Goal: Communication & Community: Share content

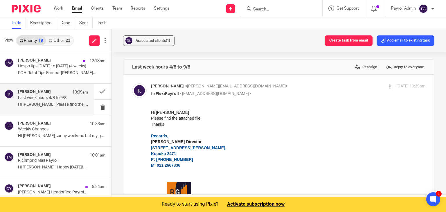
scroll to position [163, 0]
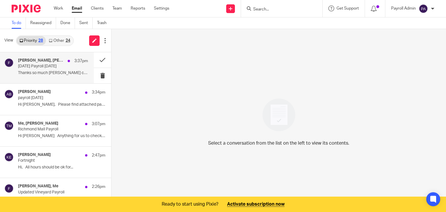
click at [41, 65] on p "Today's Payroll 11.8.25" at bounding box center [46, 66] width 56 height 5
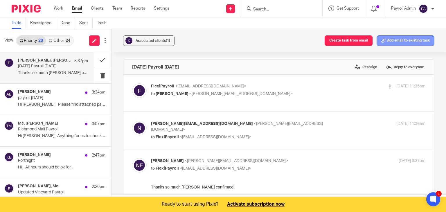
click at [398, 41] on button "Add email to existing task" at bounding box center [405, 40] width 58 height 10
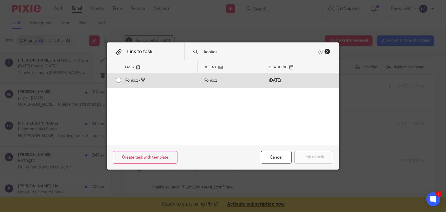
type input "kohkoz"
click at [116, 80] on input "radio" at bounding box center [118, 80] width 11 height 11
radio input "false"
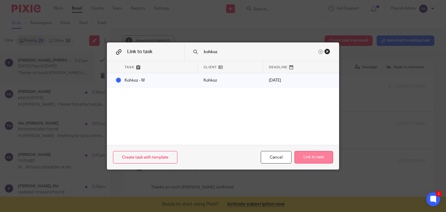
click at [317, 157] on button "Link to task" at bounding box center [313, 157] width 39 height 12
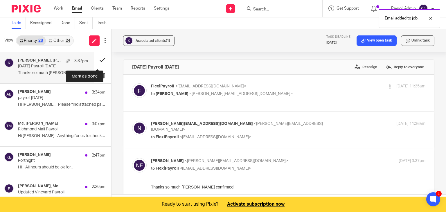
click at [97, 58] on button at bounding box center [102, 59] width 17 height 15
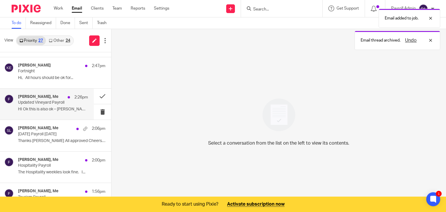
scroll to position [87, 0]
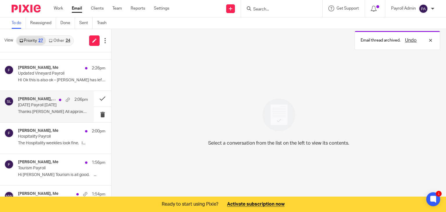
click at [41, 102] on div "Dylan Southan, Me 2:06pm" at bounding box center [53, 100] width 70 height 6
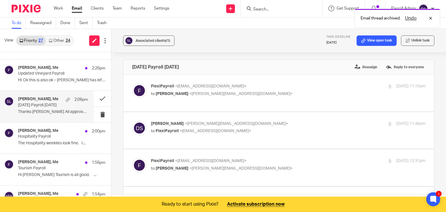
scroll to position [0, 0]
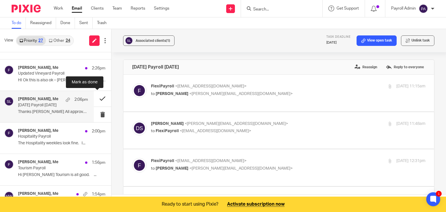
click at [97, 97] on button at bounding box center [102, 98] width 17 height 15
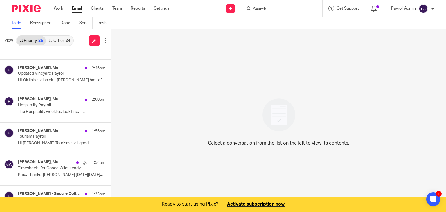
click at [292, 8] on input "Search" at bounding box center [278, 9] width 52 height 5
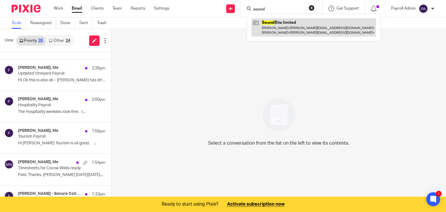
type input "sound"
click at [286, 27] on link at bounding box center [313, 27] width 124 height 18
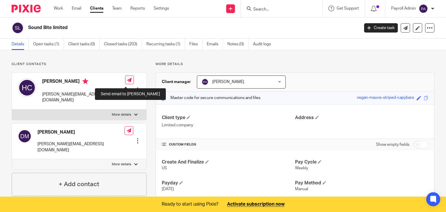
click at [127, 82] on icon at bounding box center [129, 80] width 4 height 4
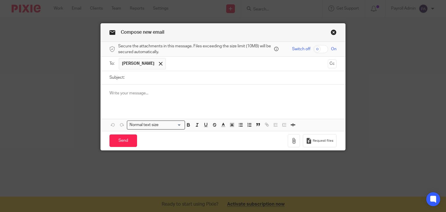
click at [144, 78] on input "Subject:" at bounding box center [231, 77] width 209 height 13
type input "Today's Payroll 11.8.25"
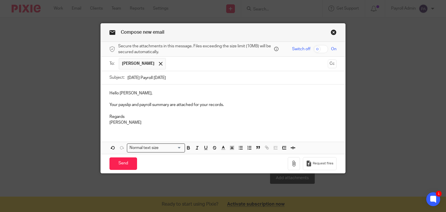
click at [299, 164] on div "Request files" at bounding box center [312, 163] width 49 height 13
click at [291, 163] on icon "button" at bounding box center [294, 163] width 6 height 6
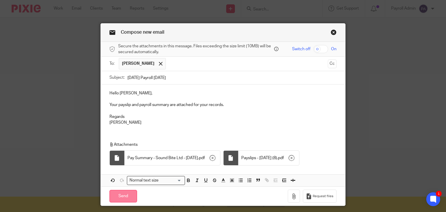
click at [117, 198] on input "Send" at bounding box center [123, 196] width 28 height 12
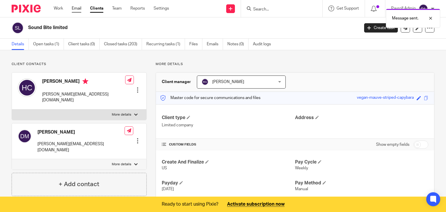
click at [76, 9] on link "Email" at bounding box center [77, 9] width 10 height 6
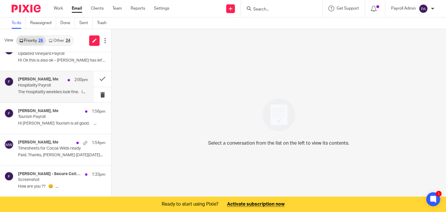
scroll to position [116, 0]
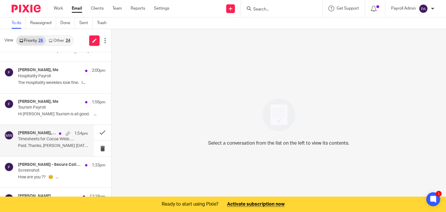
click at [48, 138] on p "Timesheets for Cocoa Wilds ready" at bounding box center [46, 139] width 56 height 5
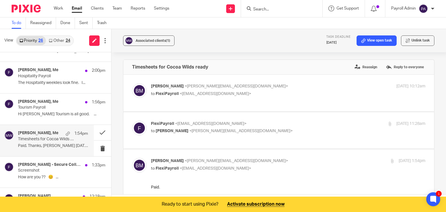
scroll to position [0, 0]
click at [95, 129] on button at bounding box center [102, 132] width 17 height 15
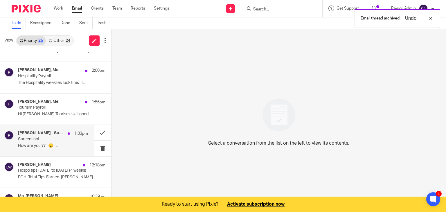
click at [43, 137] on p "Screenshot" at bounding box center [46, 139] width 56 height 5
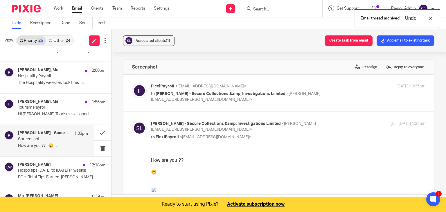
click at [278, 99] on p "to [PERSON_NAME] - Secure Collections &amp; Investigations Limited <[PERSON_NAM…" at bounding box center [242, 97] width 183 height 12
checkbox input "true"
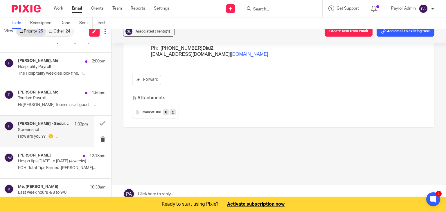
scroll to position [15, 0]
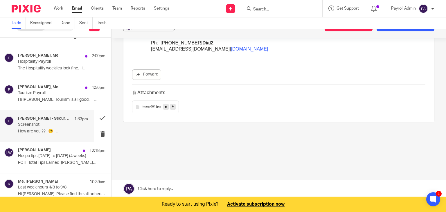
click at [167, 188] on link at bounding box center [278, 188] width 334 height 17
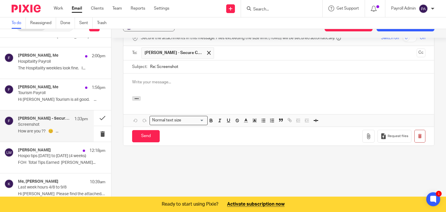
scroll to position [0, 0]
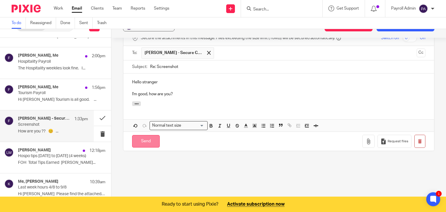
click at [147, 139] on input "Send" at bounding box center [146, 141] width 28 height 12
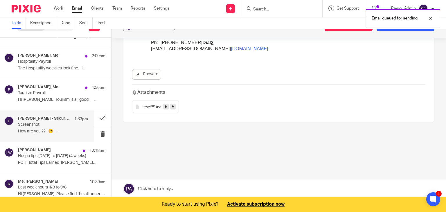
scroll to position [580, 0]
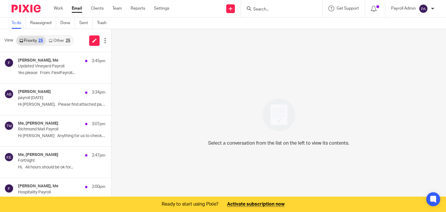
click at [59, 40] on link "Other 25" at bounding box center [59, 40] width 27 height 9
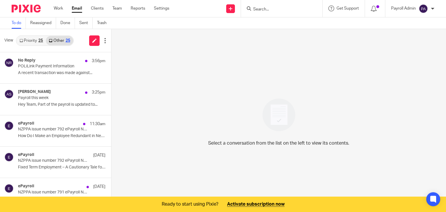
scroll to position [15, 0]
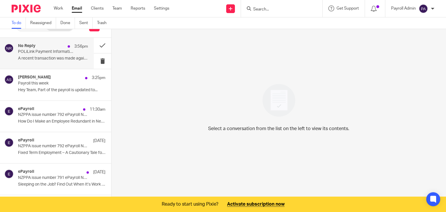
click at [26, 55] on div "No Reply 3:56pm POLiLink Payment Information A recent transaction was made agai…" at bounding box center [53, 53] width 70 height 19
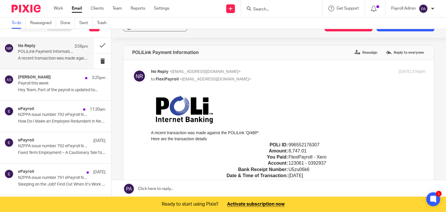
scroll to position [0, 0]
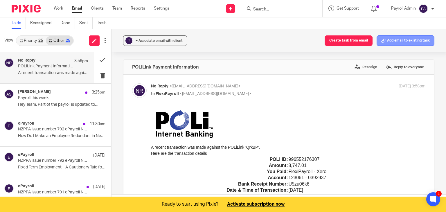
click at [393, 41] on button "Add email to existing task" at bounding box center [405, 40] width 58 height 10
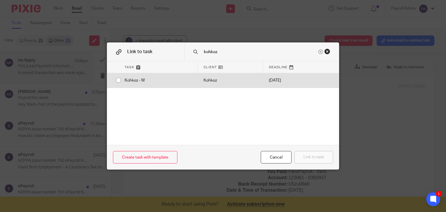
type input "kohkoz"
click at [119, 81] on div "Kohkoz - W" at bounding box center [158, 80] width 79 height 15
radio input "true"
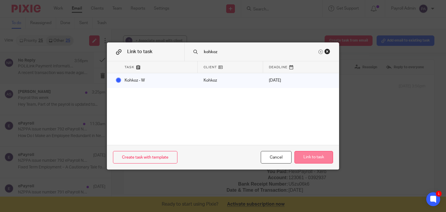
click at [310, 158] on button "Link to task" at bounding box center [313, 157] width 39 height 12
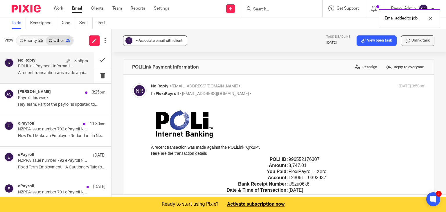
click at [145, 43] on div "+ Associate email with client" at bounding box center [159, 41] width 47 height 6
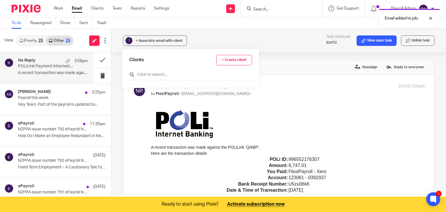
click at [154, 72] on input "text" at bounding box center [190, 75] width 123 height 6
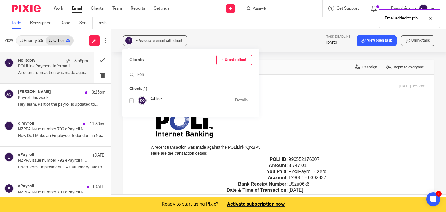
type input "koh"
click at [130, 100] on input "checkbox" at bounding box center [131, 100] width 4 height 4
checkbox input "true"
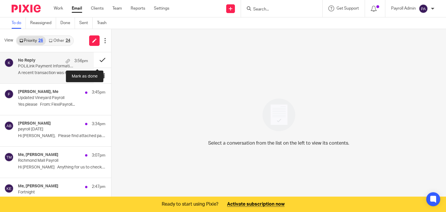
click at [96, 58] on button at bounding box center [102, 59] width 17 height 15
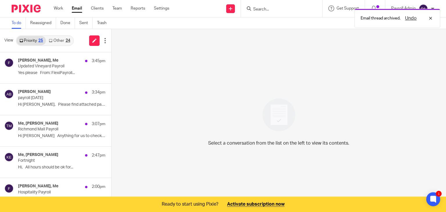
click at [66, 39] on div "24" at bounding box center [68, 41] width 5 height 4
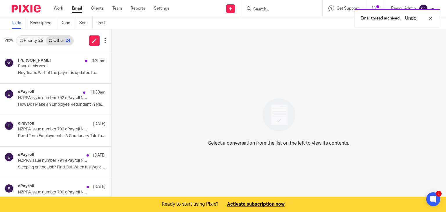
scroll to position [15, 0]
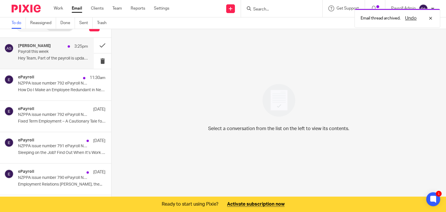
click p "Payroll this week"
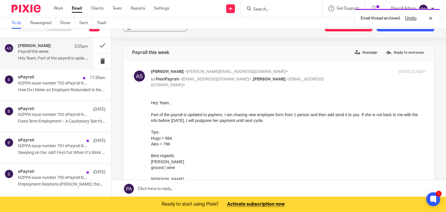
scroll to position [0, 0]
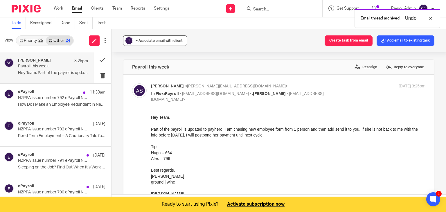
click span "+ Associate email with client"
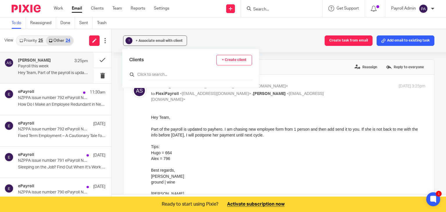
click input "text"
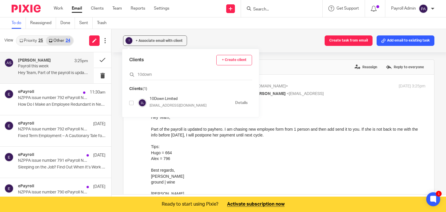
type input "10down"
click input "checkbox"
checkbox input "true"
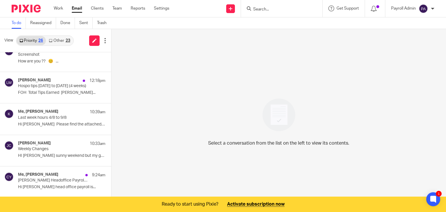
scroll to position [232, 0]
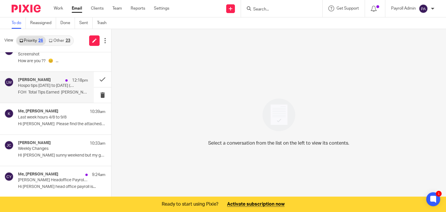
click at [44, 86] on p "Hospo tips July 14th to August 10th (4 weeks)" at bounding box center [46, 85] width 56 height 5
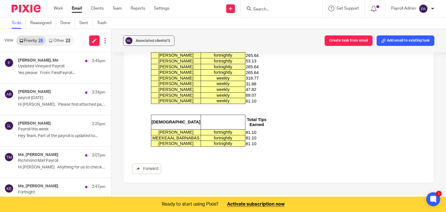
scroll to position [0, 0]
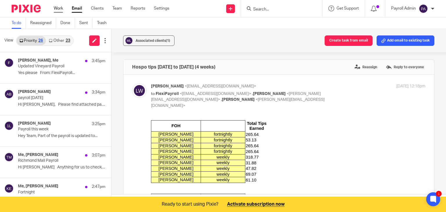
click at [59, 7] on link "Work" at bounding box center [58, 9] width 9 height 6
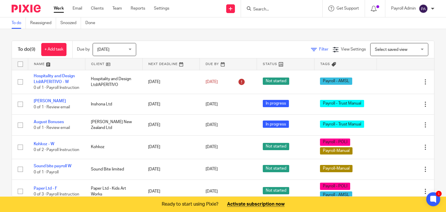
click at [319, 49] on span "Filter" at bounding box center [323, 49] width 9 height 4
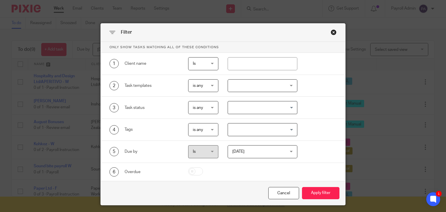
click at [289, 129] on input "Search for option" at bounding box center [260, 129] width 65 height 10
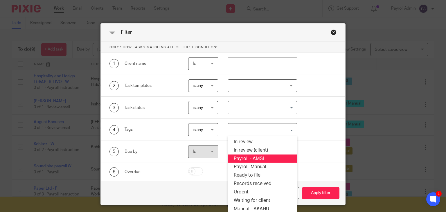
click at [259, 156] on li "Payroll - AMSL" at bounding box center [262, 158] width 69 height 8
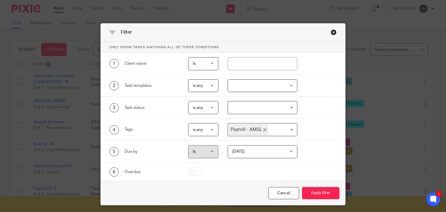
click at [288, 130] on input "Search for option" at bounding box center [281, 129] width 26 height 10
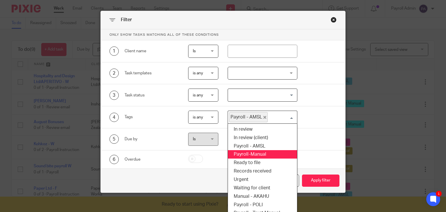
scroll to position [19, 0]
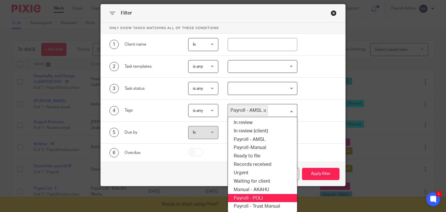
click at [256, 198] on li "Payroll - POLI" at bounding box center [262, 198] width 69 height 8
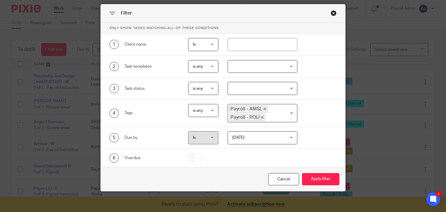
click at [286, 112] on div "Payroll - AMSL Payroll - POLI" at bounding box center [261, 112] width 66 height 17
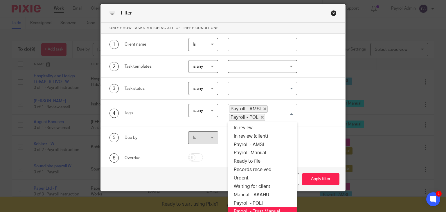
click at [263, 207] on li "Payroll - Trust Manual" at bounding box center [262, 211] width 69 height 8
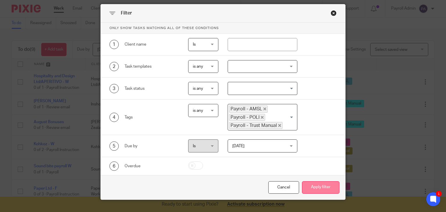
click at [317, 185] on button "Apply filter" at bounding box center [320, 187] width 37 height 12
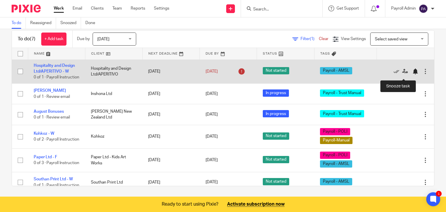
click at [412, 72] on div at bounding box center [415, 71] width 6 height 6
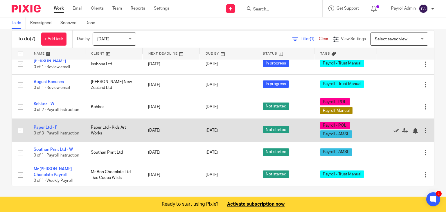
scroll to position [12, 0]
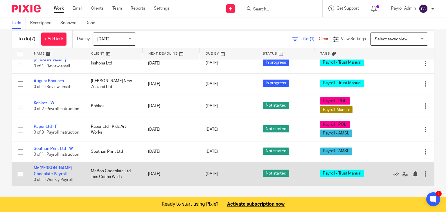
click at [393, 173] on icon at bounding box center [396, 174] width 6 height 6
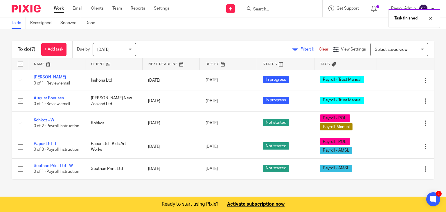
scroll to position [0, 0]
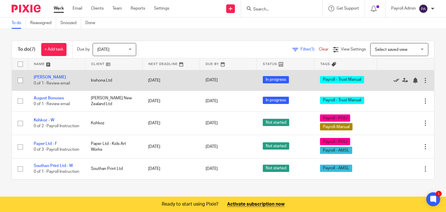
click at [393, 77] on icon at bounding box center [396, 80] width 6 height 6
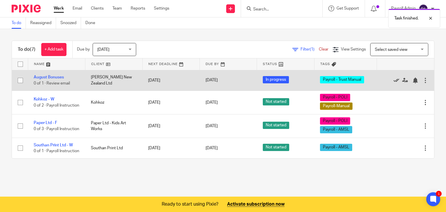
click at [393, 78] on icon at bounding box center [396, 80] width 6 height 6
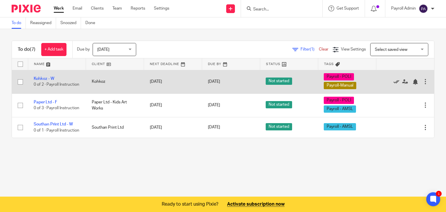
click at [393, 80] on icon at bounding box center [396, 82] width 6 height 6
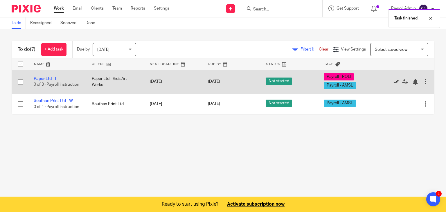
click at [393, 80] on icon at bounding box center [396, 82] width 6 height 6
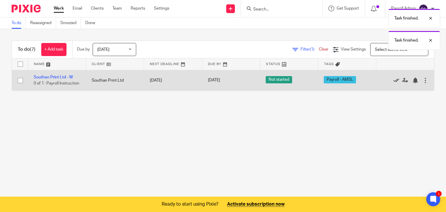
click at [393, 81] on icon at bounding box center [396, 80] width 6 height 6
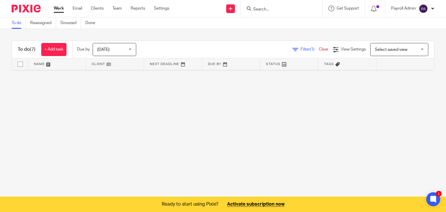
click at [319, 49] on link "Clear" at bounding box center [324, 49] width 10 height 4
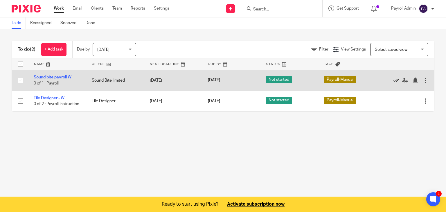
click at [393, 79] on icon at bounding box center [396, 80] width 6 height 6
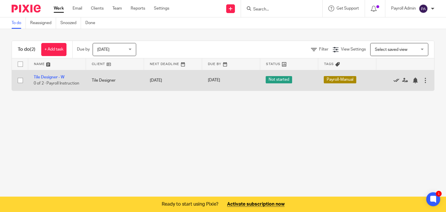
click at [393, 80] on icon at bounding box center [396, 80] width 6 height 6
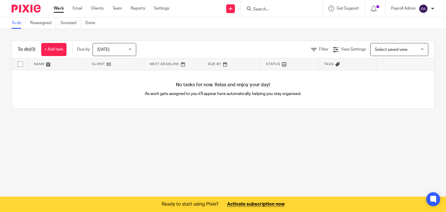
click at [71, 8] on ul "Work Email Clients Team Reports Settings" at bounding box center [116, 9] width 124 height 6
click at [80, 8] on link "Email" at bounding box center [78, 9] width 10 height 6
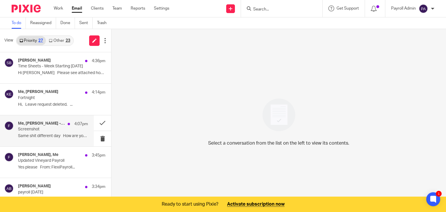
click at [51, 127] on p "Screenshot" at bounding box center [46, 129] width 56 height 5
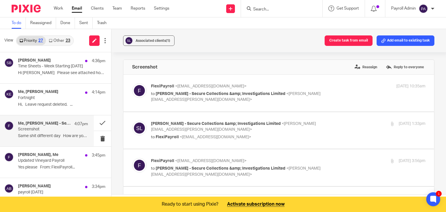
click at [295, 97] on p "to Sara Lloyd - Secure Collections &amp; Investigations Limited <sara.lloyd@sec…" at bounding box center [242, 97] width 183 height 12
checkbox input "true"
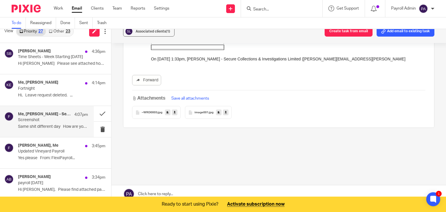
scroll to position [15, 0]
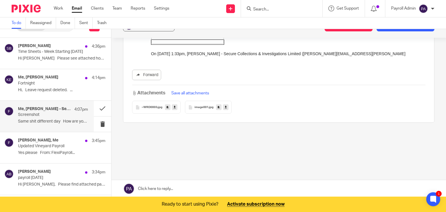
click at [173, 186] on link at bounding box center [278, 188] width 334 height 17
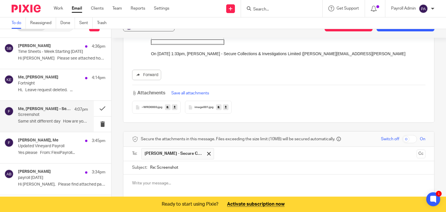
scroll to position [897, 0]
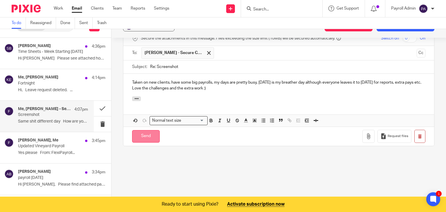
click at [141, 138] on input "Send" at bounding box center [146, 136] width 28 height 12
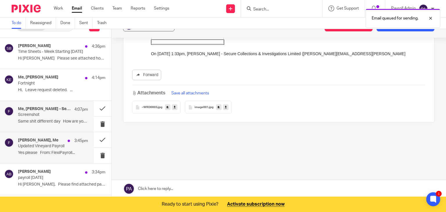
click at [42, 149] on div "Julie Cairns, Me 3:45pm Updated Vineyard Payroll Yes please From: FlexiPayroll.…" at bounding box center [53, 147] width 70 height 19
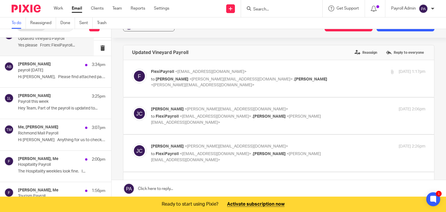
scroll to position [116, 0]
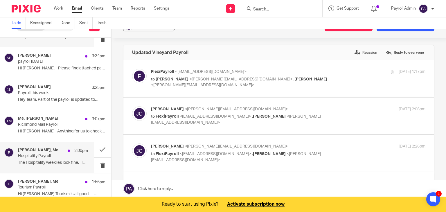
click at [39, 155] on p "Hospitality Payroll" at bounding box center [46, 155] width 56 height 5
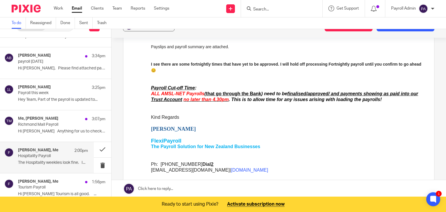
scroll to position [330, 0]
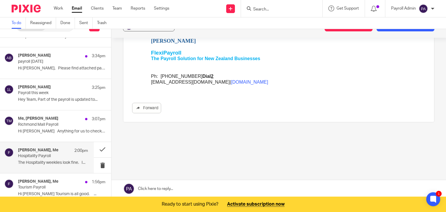
click at [210, 185] on link at bounding box center [278, 188] width 334 height 17
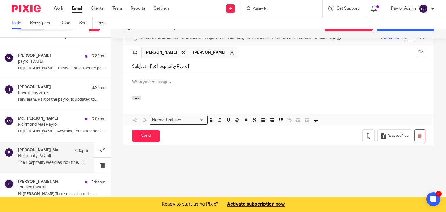
scroll to position [0, 0]
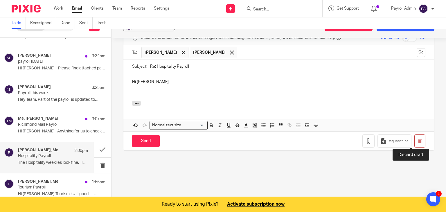
drag, startPoint x: 410, startPoint y: 139, endPoint x: 254, endPoint y: 29, distance: 190.5
click at [417, 139] on icon "button" at bounding box center [419, 141] width 4 height 4
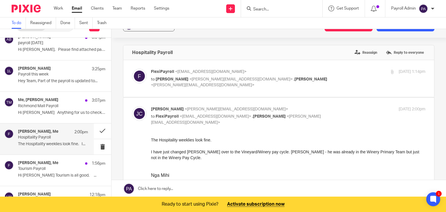
scroll to position [145, 0]
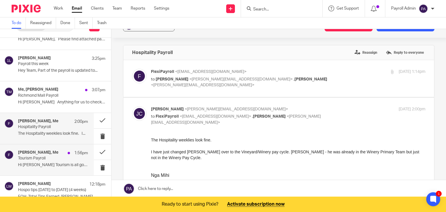
click at [52, 160] on div "Julie Cairns, Me 1:56pm Tourism Payroll Hi Julie Tourism is all good. ..." at bounding box center [53, 159] width 70 height 19
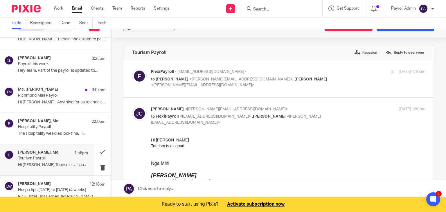
scroll to position [0, 0]
click at [46, 157] on p "Tourism Payroll" at bounding box center [46, 158] width 56 height 5
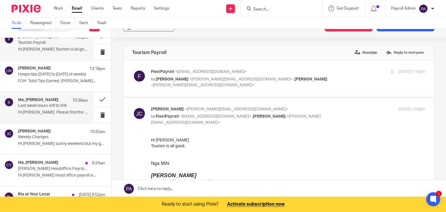
scroll to position [261, 0]
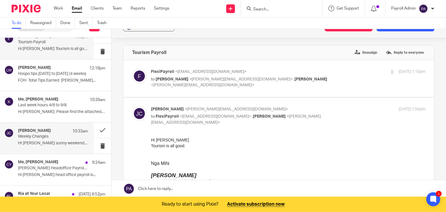
click at [52, 136] on p "Weekly Changes" at bounding box center [46, 136] width 56 height 5
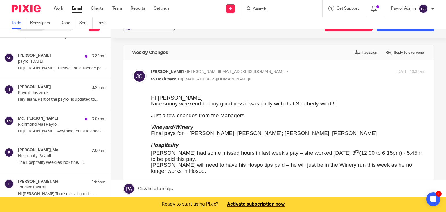
scroll to position [0, 0]
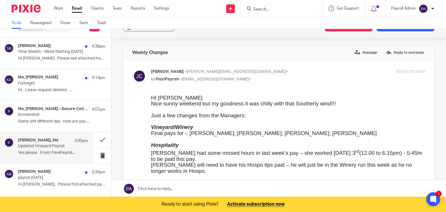
click at [53, 144] on p "Updated Vineyard Payroll" at bounding box center [46, 146] width 56 height 5
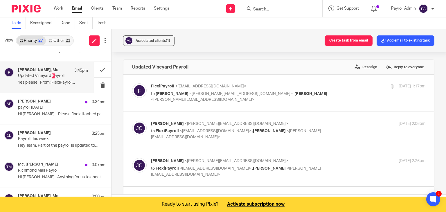
scroll to position [87, 0]
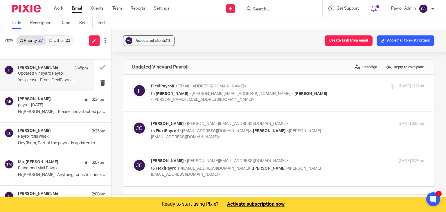
click at [307, 95] on p "to Julie Cairns <julie@manowar.co.nz> , Kyle Edwards <kyle@manowar.co.nz>" at bounding box center [242, 97] width 183 height 12
checkbox input "true"
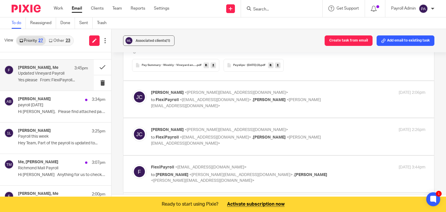
scroll to position [232, 0]
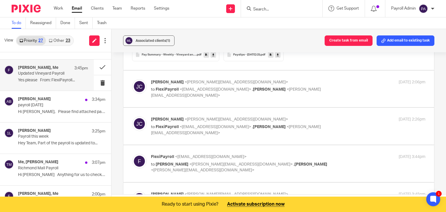
click at [326, 94] on div "Julie Cairns <julie@manowar.co.nz> to FlexiPayroll <admin@flexipayroll.co.nz> ,…" at bounding box center [278, 88] width 293 height 19
click at [322, 87] on p "to FlexiPayroll <admin@flexipayroll.co.nz> , Kyle Edwards <kyle@manowar.co.nz>" at bounding box center [242, 92] width 183 height 12
checkbox input "true"
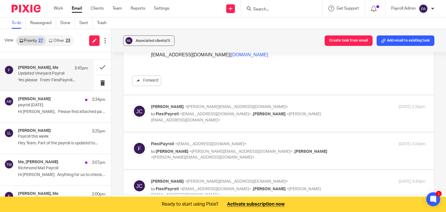
scroll to position [580, 0]
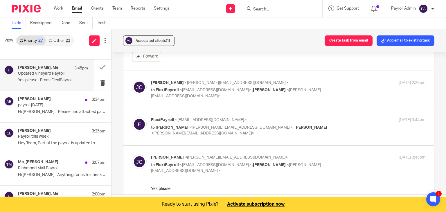
click at [334, 90] on div "Julie Cairns <julie@manowar.co.nz> to FlexiPayroll <admin@flexipayroll.co.nz> ,…" at bounding box center [288, 89] width 274 height 19
checkbox input "true"
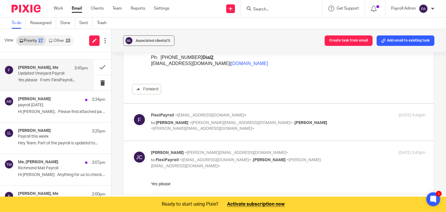
scroll to position [899, 0]
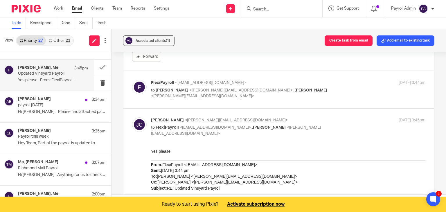
click at [321, 89] on p "to Julie Cairns <julie@manowar.co.nz> , Kyle Edwards <kyle@manowar.co.nz>" at bounding box center [242, 93] width 183 height 12
checkbox input "true"
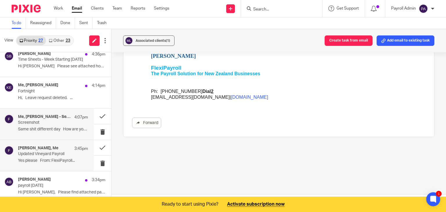
scroll to position [0, 0]
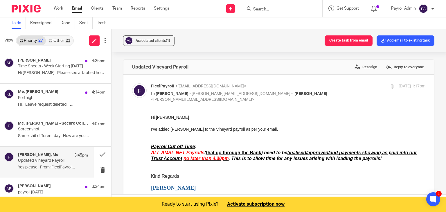
scroll to position [1841, 0]
